Goal: Information Seeking & Learning: Learn about a topic

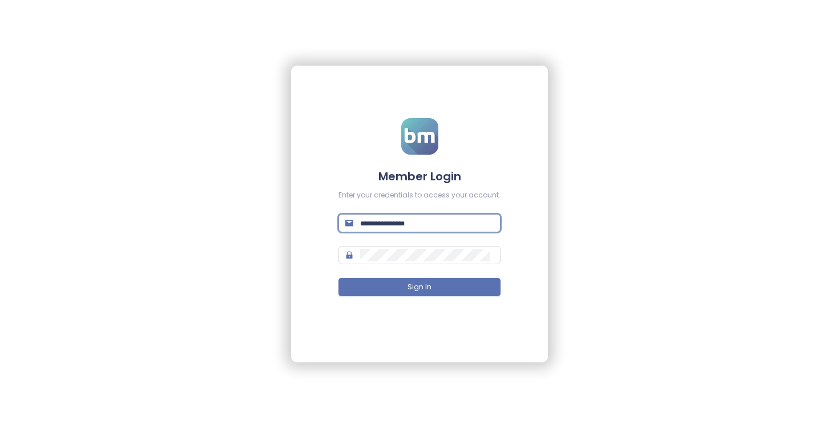
click at [389, 227] on input "text" at bounding box center [427, 223] width 134 height 13
type input "**********"
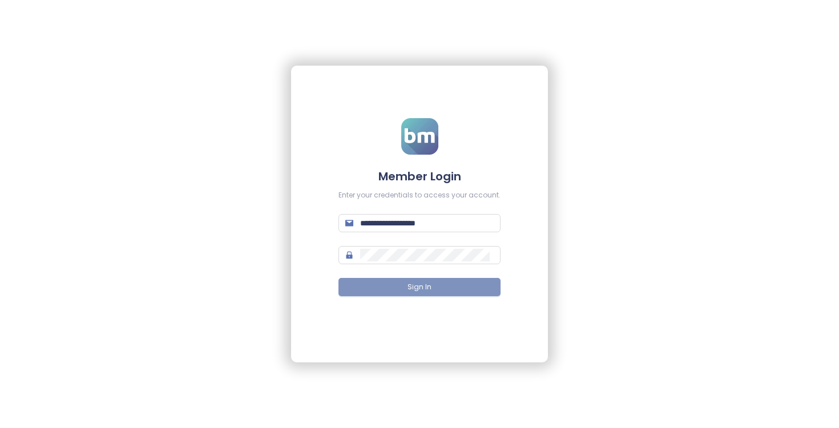
click at [425, 283] on span "Sign In" at bounding box center [420, 287] width 24 height 11
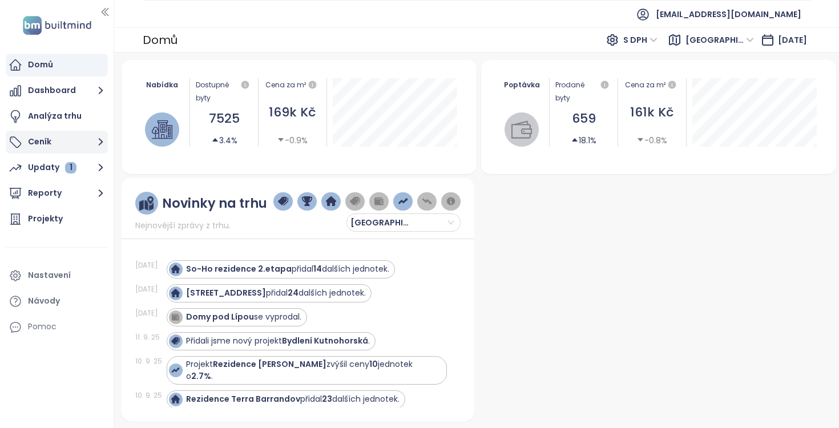
click at [82, 151] on button "Ceník" at bounding box center [57, 142] width 102 height 23
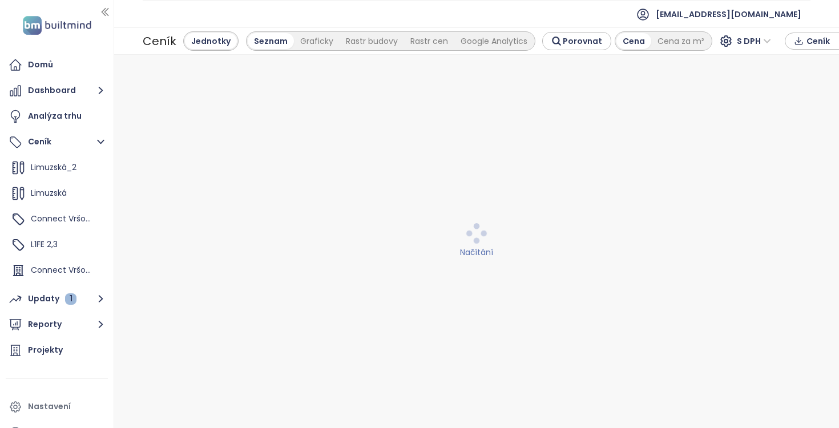
scroll to position [55, 0]
click at [59, 216] on span "Connect Vršovice 5,7,8,9" at bounding box center [80, 217] width 99 height 11
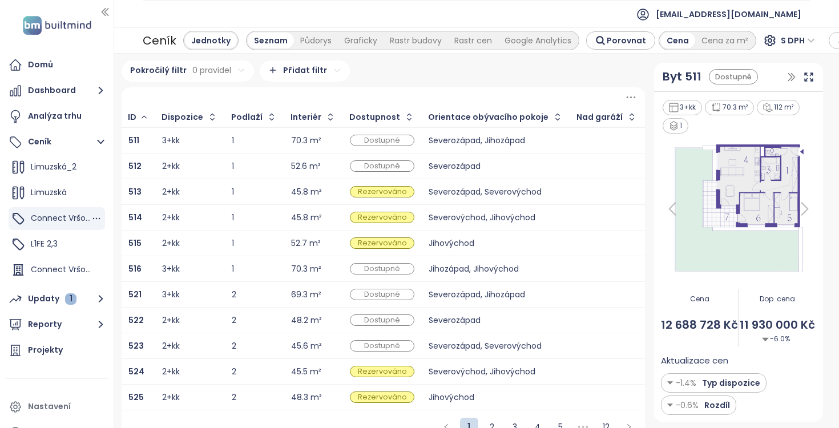
click at [41, 244] on span "L1FE 2,3" at bounding box center [44, 243] width 27 height 11
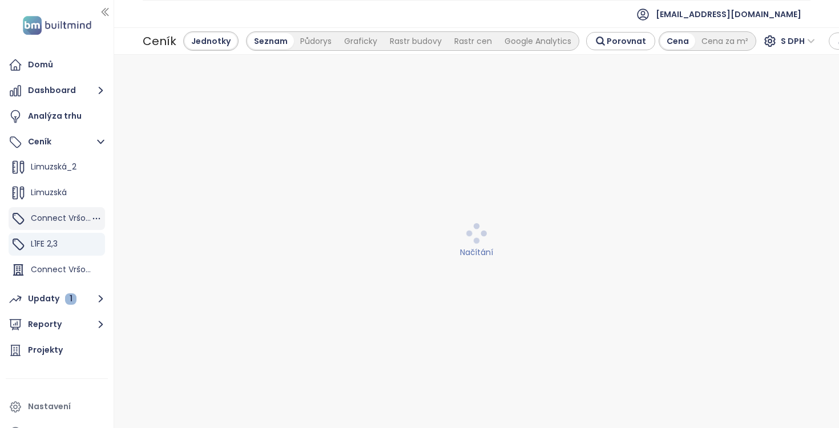
click at [64, 214] on span "Connect Vršovice 5,7,8,9" at bounding box center [80, 217] width 99 height 11
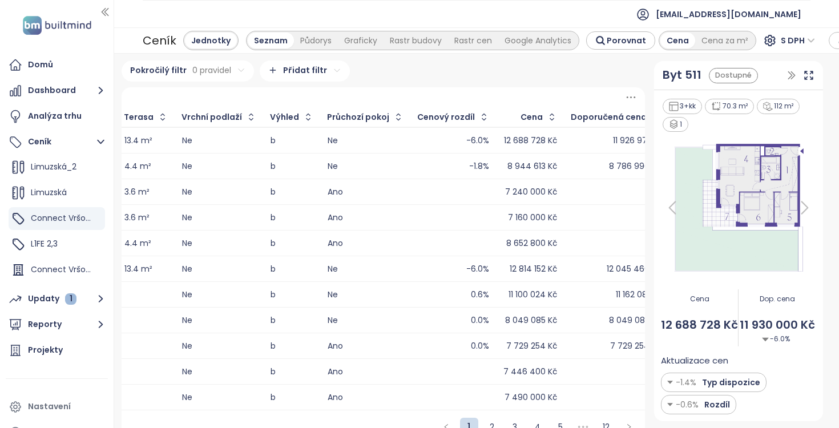
scroll to position [0, 2032]
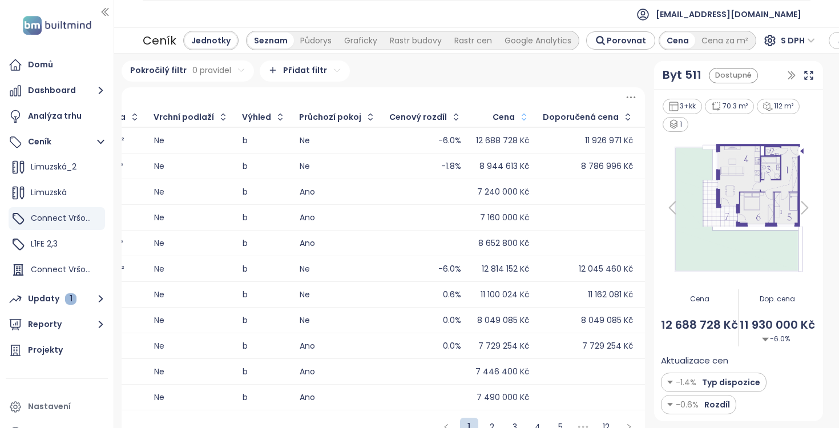
click at [515, 120] on button "button" at bounding box center [522, 117] width 15 height 18
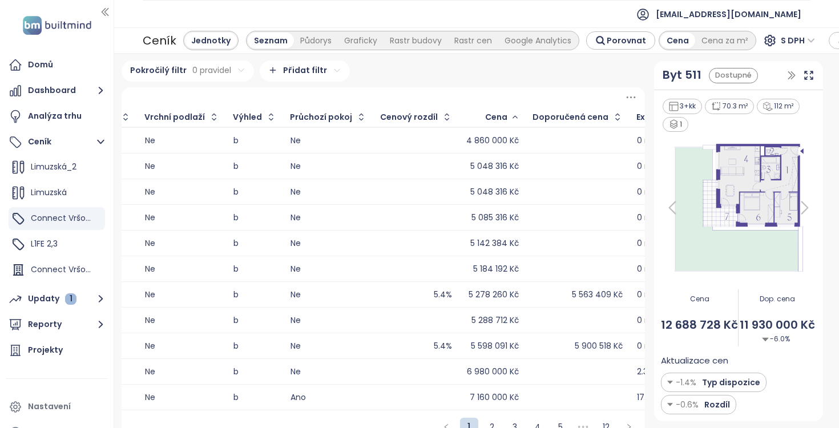
scroll to position [0, 2030]
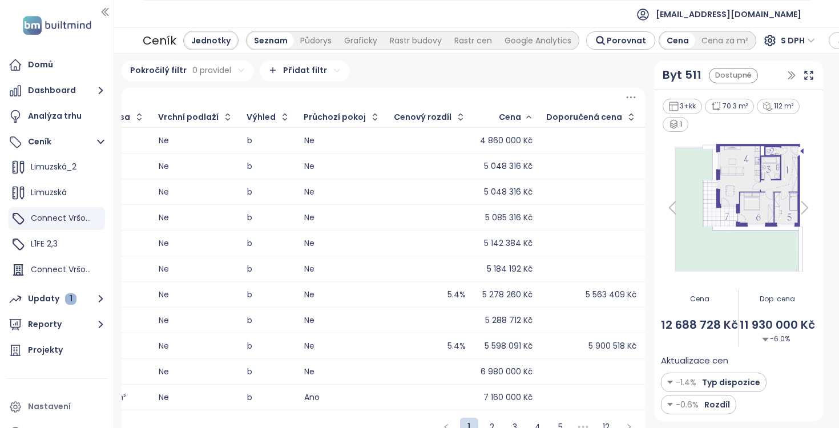
click at [388, 124] on div "Cenový rozdíl" at bounding box center [430, 117] width 84 height 18
click at [452, 118] on button "button" at bounding box center [459, 117] width 15 height 18
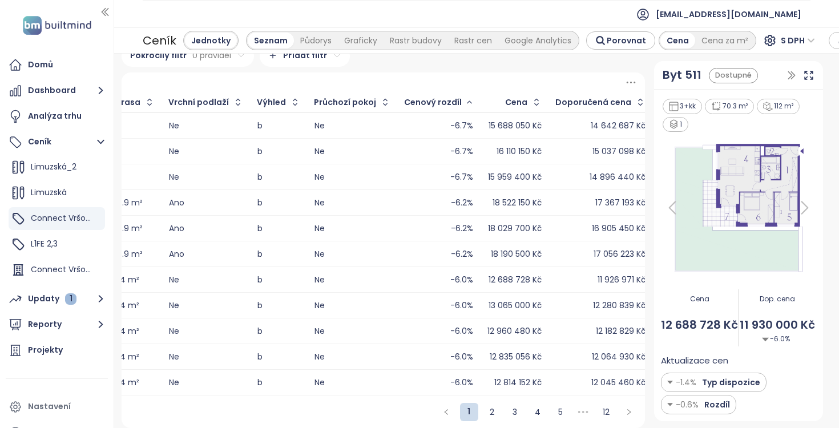
scroll to position [0, 2027]
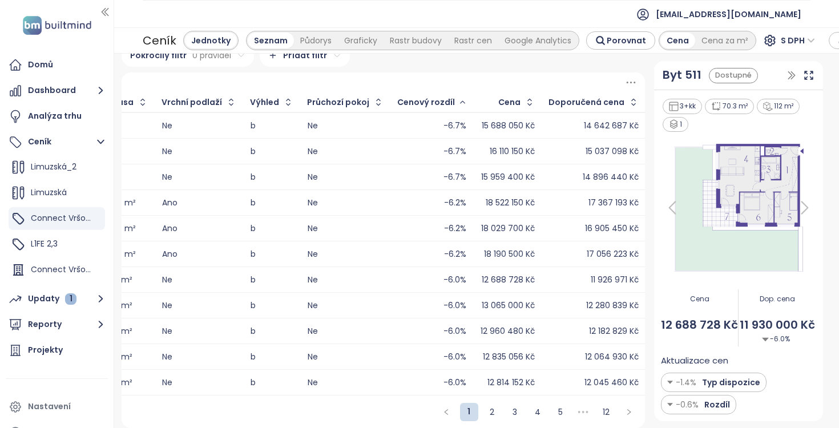
click at [397, 106] on div "Cenový rozdíl" at bounding box center [426, 102] width 58 height 7
click at [460, 102] on icon "button" at bounding box center [462, 102] width 5 height 2
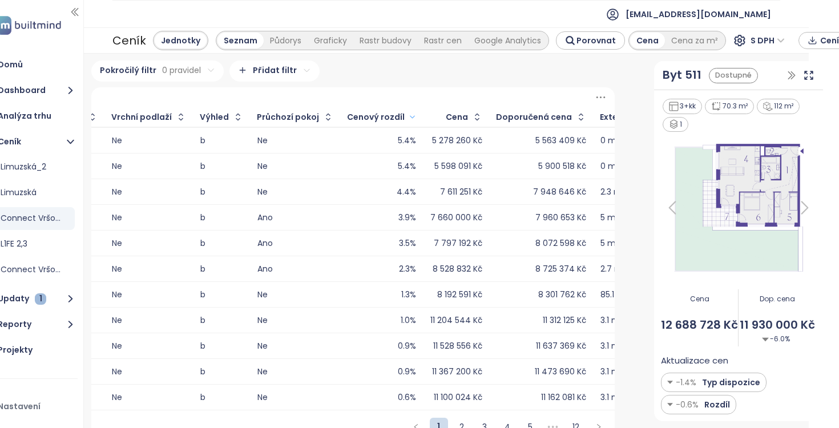
scroll to position [15, 0]
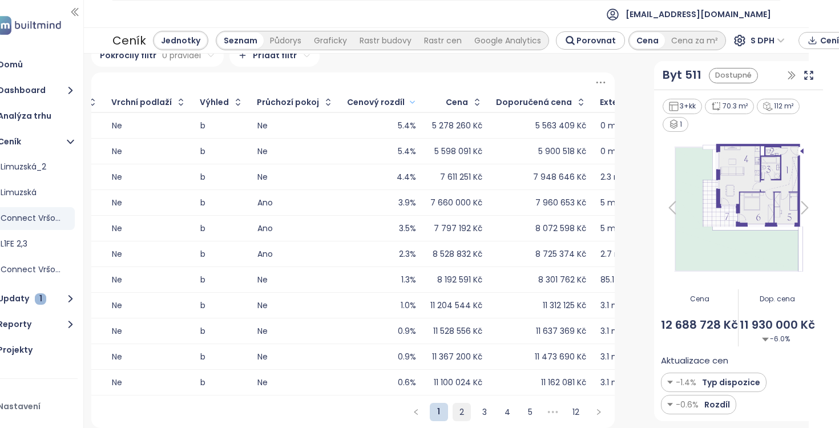
click at [458, 413] on link "2" at bounding box center [461, 412] width 17 height 17
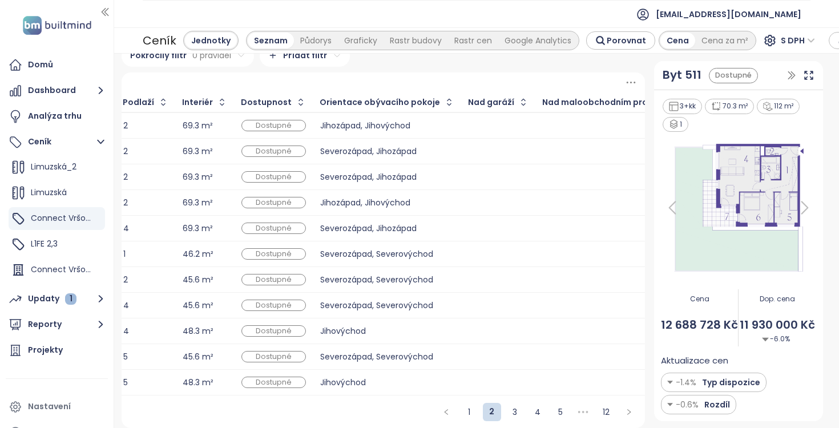
scroll to position [0, 0]
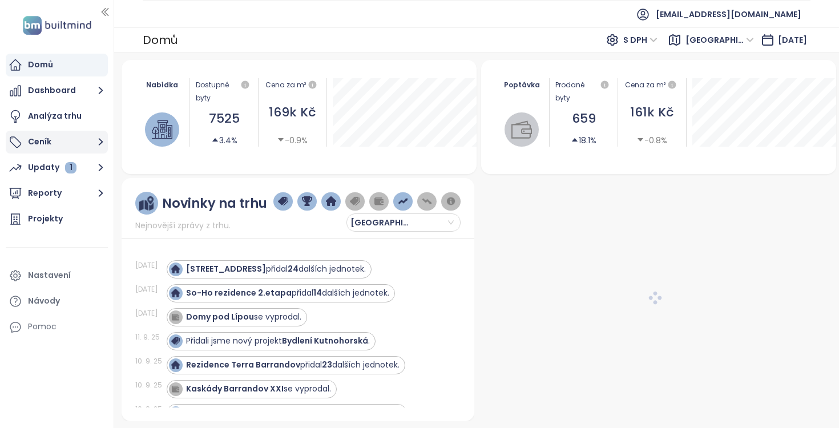
click at [72, 140] on button "Ceník" at bounding box center [57, 142] width 102 height 23
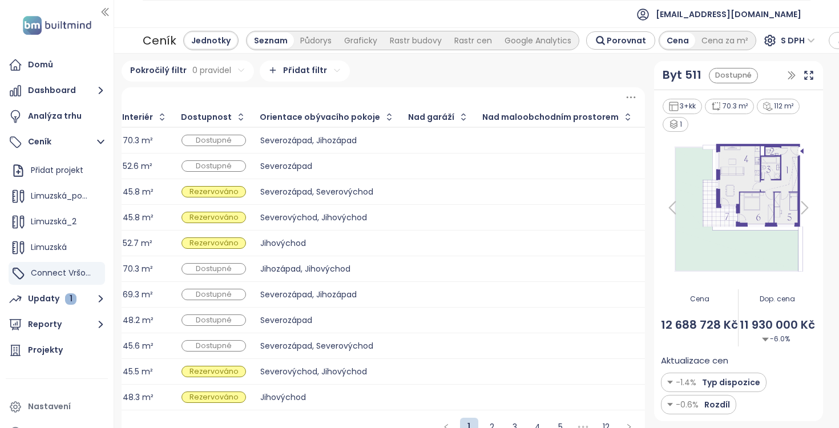
scroll to position [0, 183]
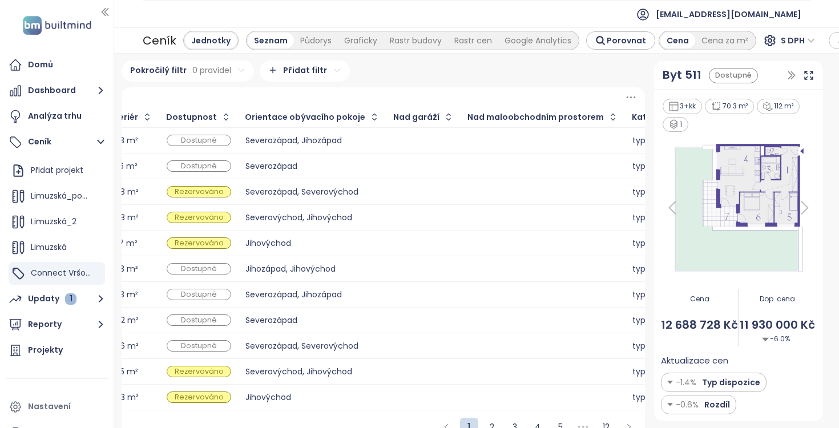
click at [630, 95] on icon at bounding box center [631, 97] width 14 height 14
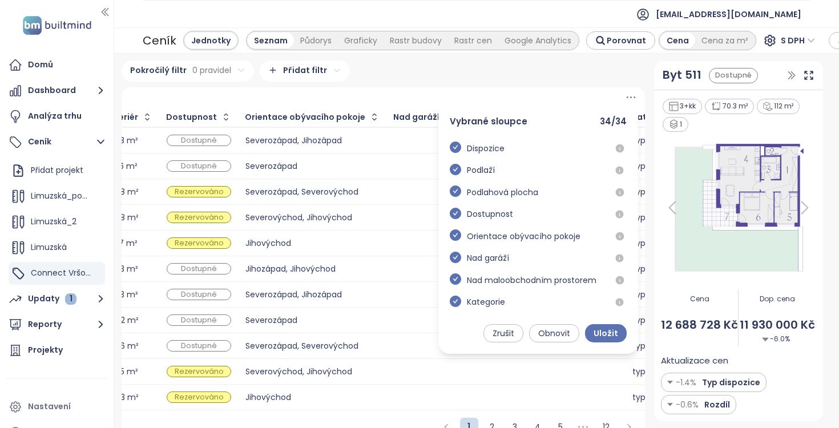
click at [630, 95] on icon at bounding box center [631, 97] width 14 height 14
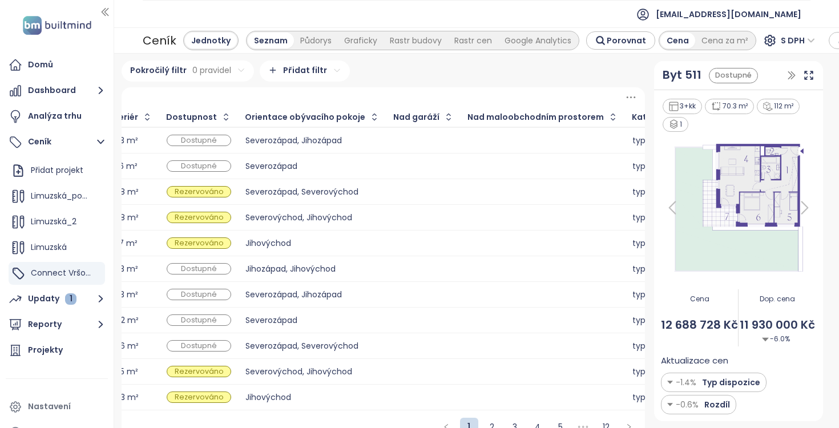
scroll to position [0, 0]
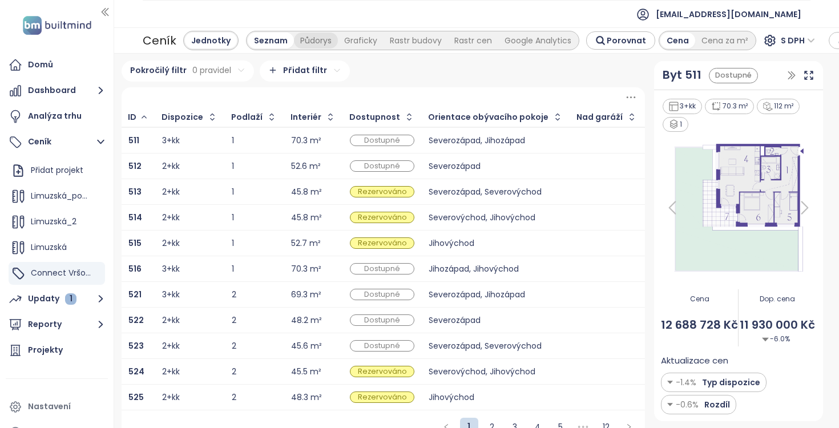
click at [305, 35] on div "Půdorys" at bounding box center [316, 41] width 44 height 16
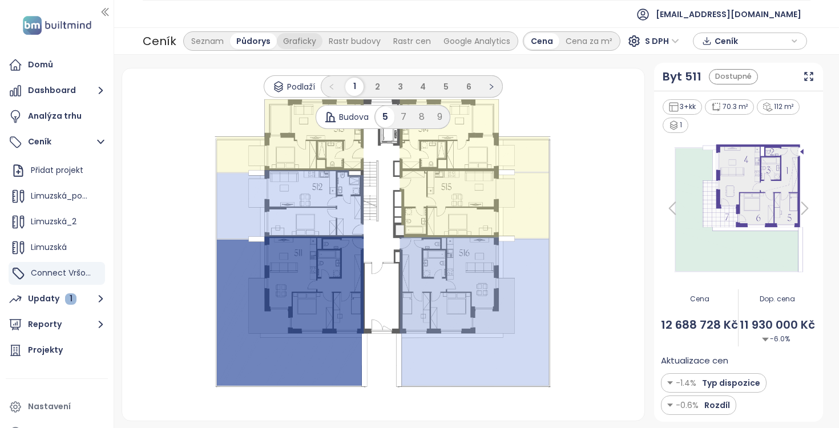
click at [298, 38] on div "Graficky" at bounding box center [300, 41] width 46 height 16
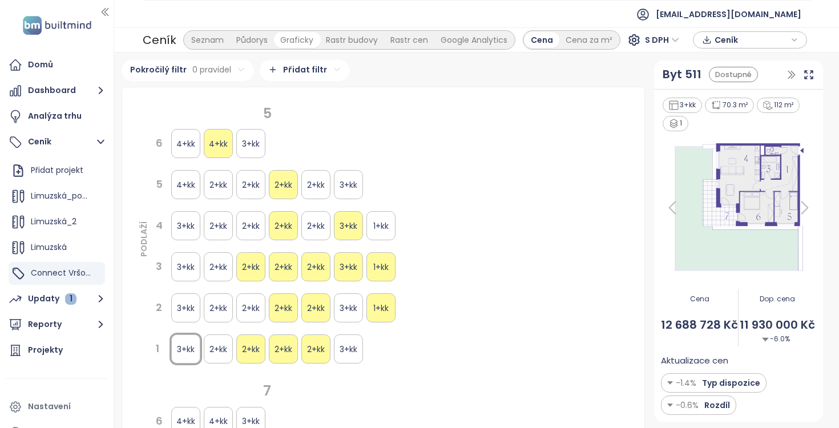
click at [343, 39] on div "Rastr budovy" at bounding box center [352, 40] width 65 height 16
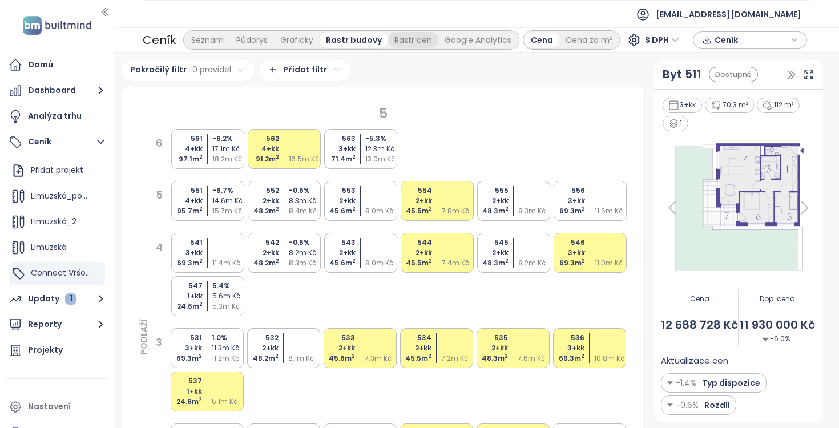
click at [393, 38] on div "Rastr cen" at bounding box center [413, 40] width 50 height 16
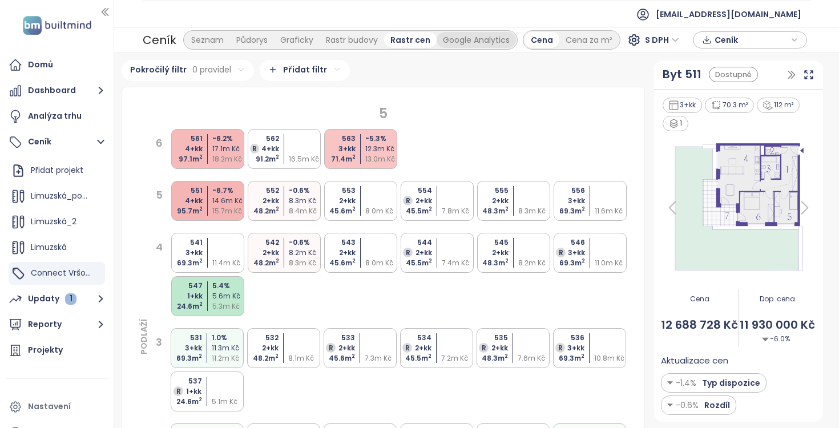
click at [456, 38] on div "Google Analytics" at bounding box center [476, 40] width 79 height 16
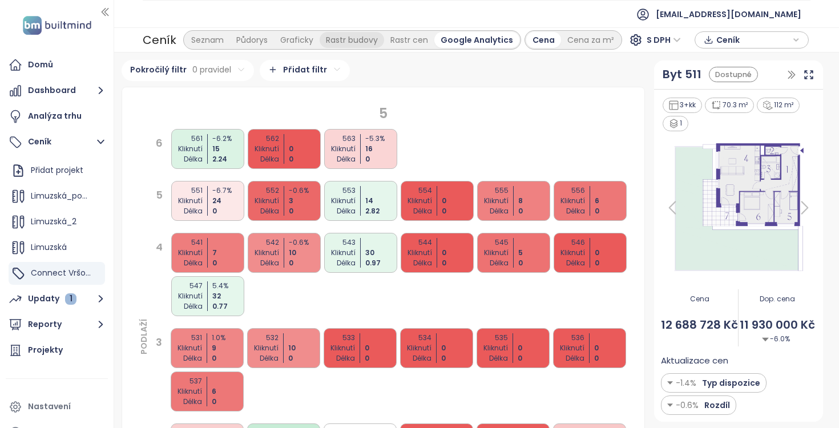
click at [382, 42] on div "Rastr budovy" at bounding box center [352, 40] width 65 height 16
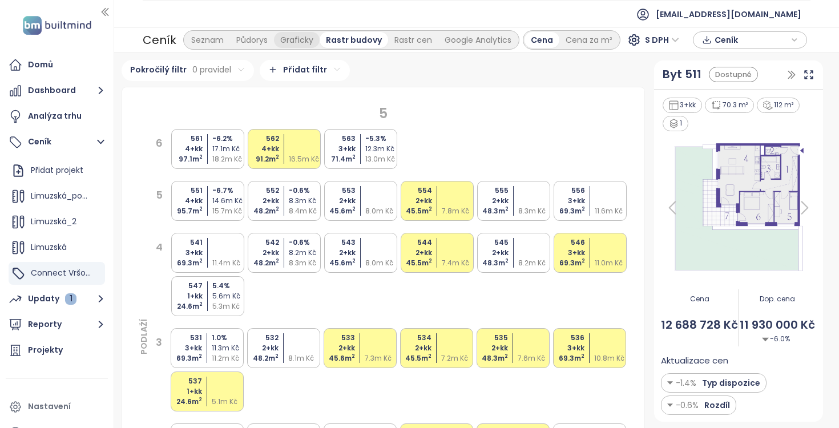
click at [303, 33] on div "Graficky" at bounding box center [297, 40] width 46 height 16
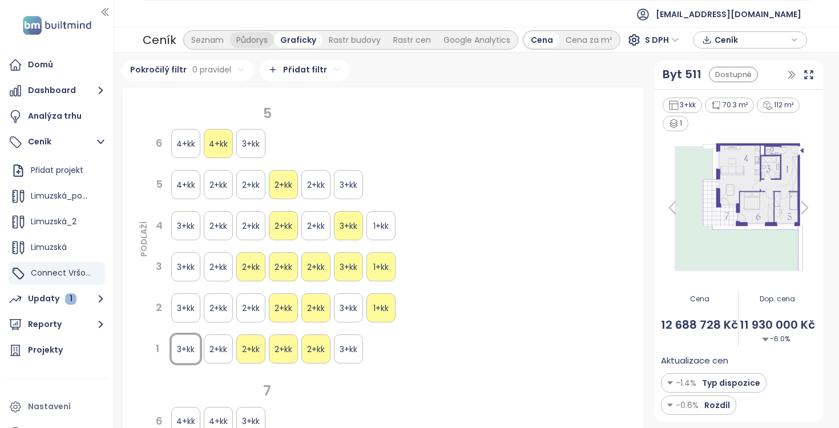
click at [255, 35] on div "Půdorys" at bounding box center [252, 40] width 44 height 16
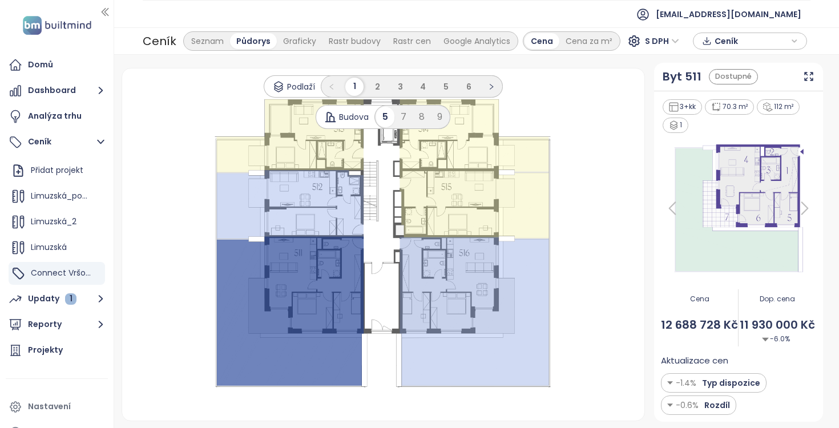
click at [399, 96] on ul "1 2 3 4 5 6" at bounding box center [412, 86] width 182 height 22
click at [405, 89] on li "3" at bounding box center [400, 87] width 18 height 18
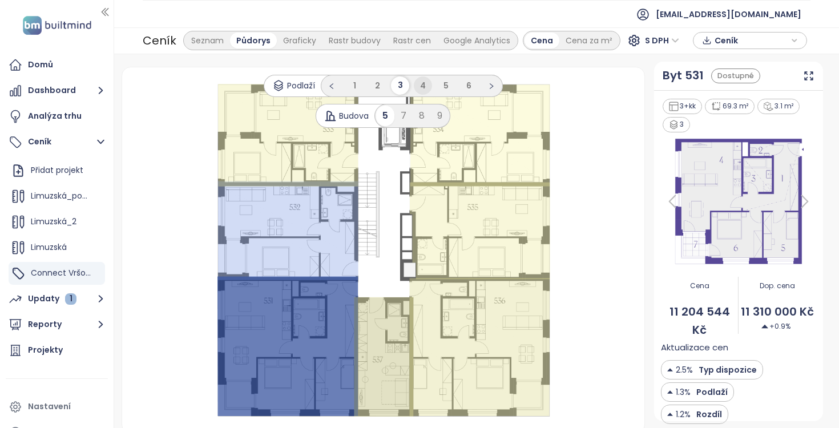
click at [432, 84] on li "4" at bounding box center [423, 85] width 18 height 18
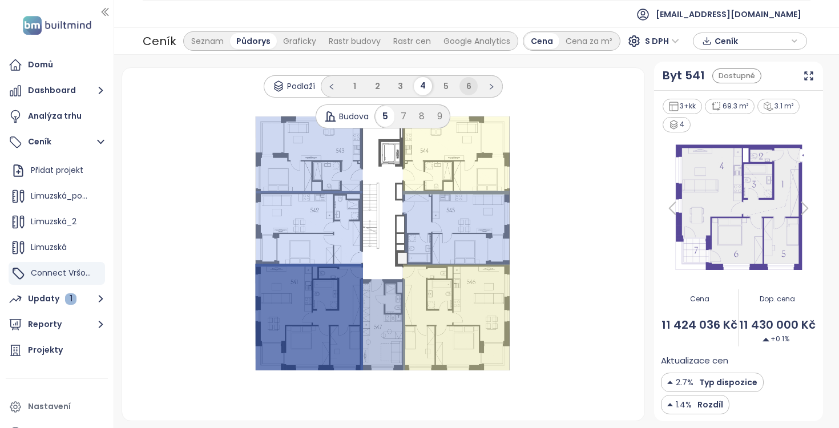
click at [466, 85] on span "6" at bounding box center [468, 85] width 5 height 11
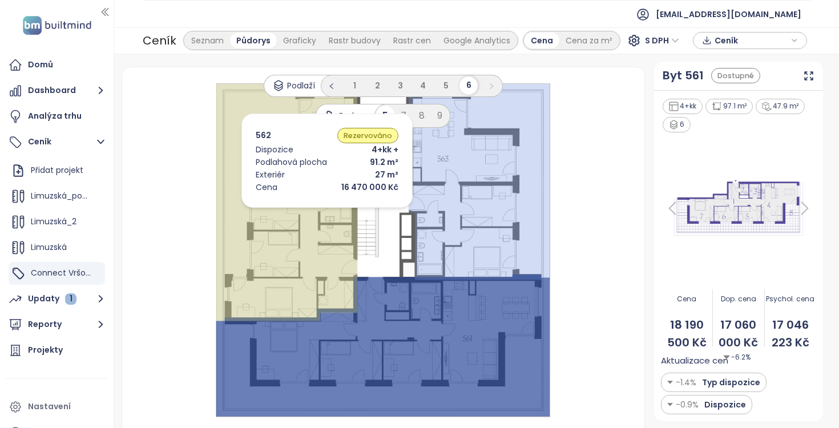
click at [310, 211] on icon at bounding box center [286, 202] width 141 height 237
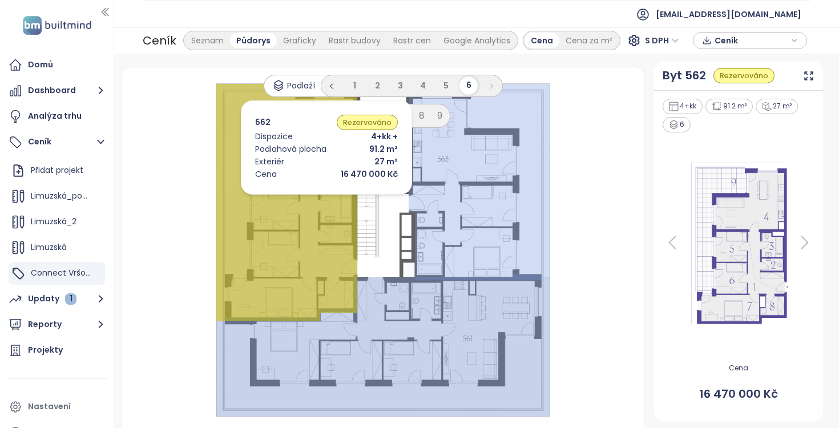
click at [309, 198] on icon at bounding box center [286, 202] width 141 height 237
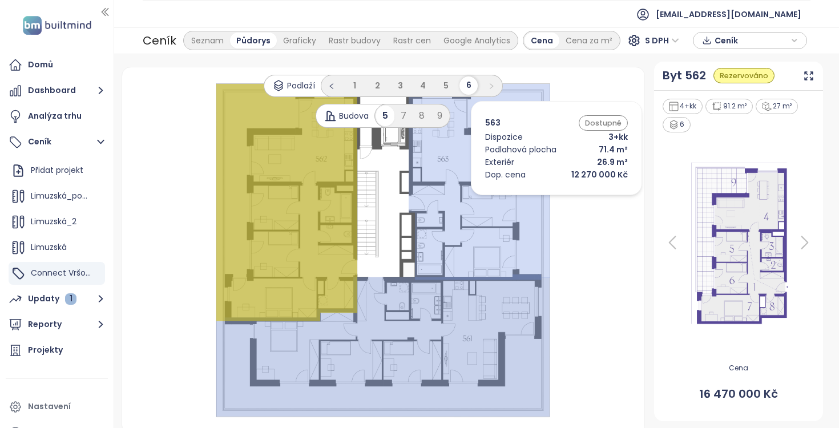
scroll to position [6, 0]
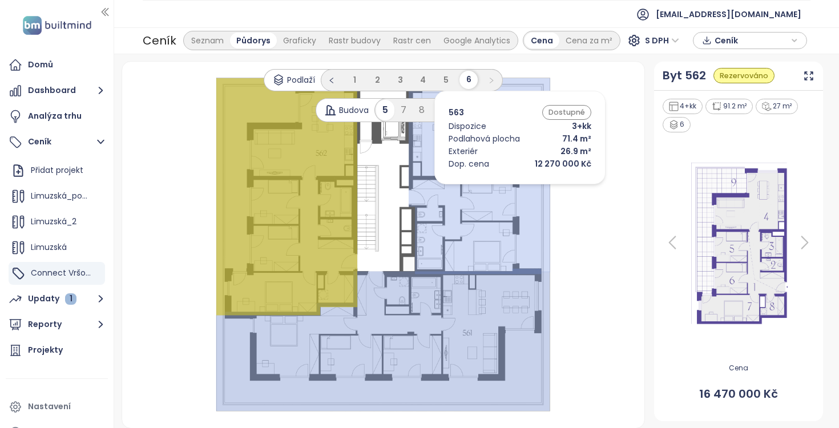
click at [503, 187] on icon at bounding box center [480, 176] width 142 height 196
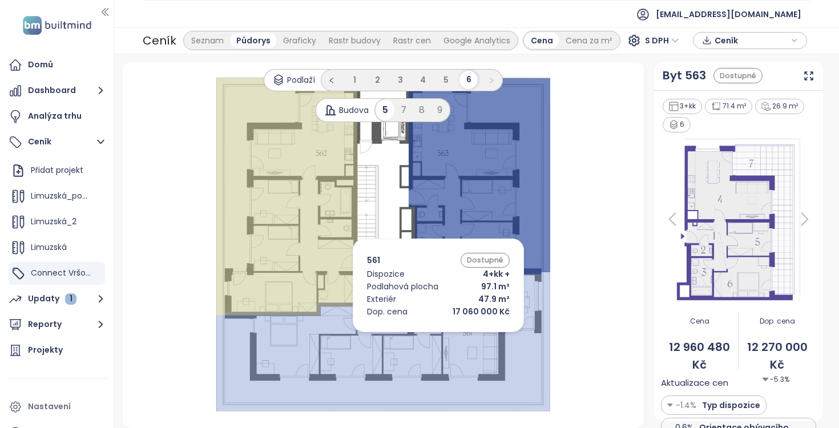
click at [421, 335] on icon at bounding box center [383, 340] width 334 height 142
